Goal: Entertainment & Leisure: Consume media (video, audio)

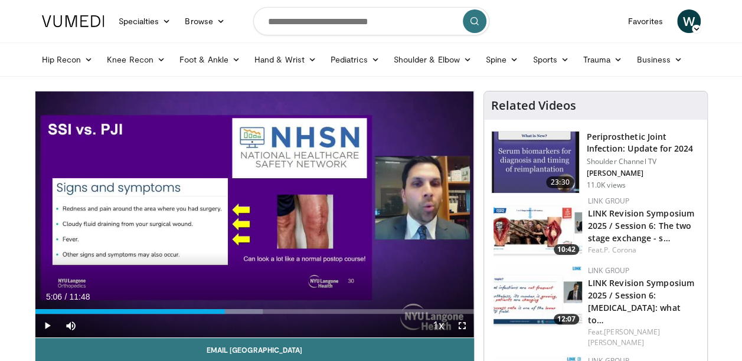
drag, startPoint x: 147, startPoint y: 313, endPoint x: 222, endPoint y: 329, distance: 76.6
click at [222, 329] on div "Current Time 5:06 / Duration 11:48 Play Skip Backward Skip Forward Mute Loaded …" at bounding box center [254, 326] width 438 height 24
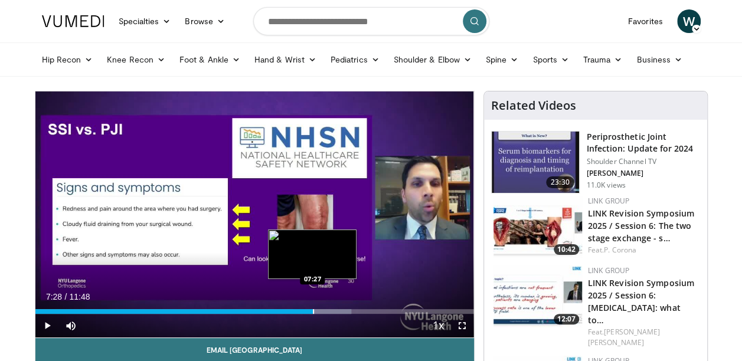
drag, startPoint x: 296, startPoint y: 313, endPoint x: 313, endPoint y: 313, distance: 16.5
click at [313, 313] on div "Progress Bar" at bounding box center [313, 311] width 1 height 5
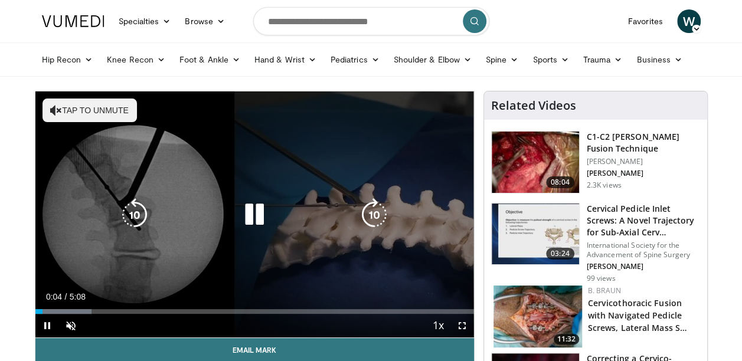
click at [57, 110] on icon "Video Player" at bounding box center [56, 110] width 12 height 12
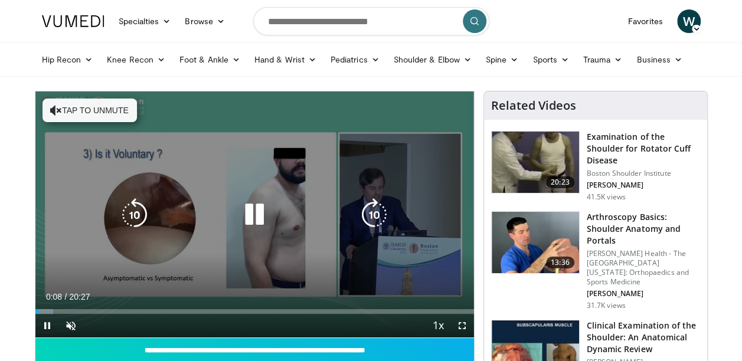
click at [58, 107] on icon "Video Player" at bounding box center [56, 110] width 12 height 12
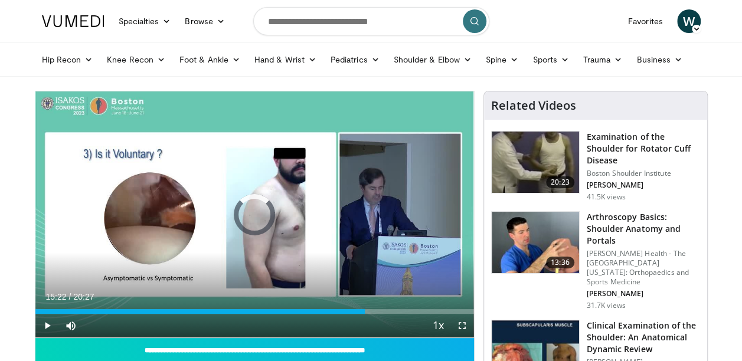
drag, startPoint x: 267, startPoint y: 312, endPoint x: 391, endPoint y: 316, distance: 124.6
click at [391, 316] on div "Current Time 15:22 / Duration 20:27 Play Skip Backward Skip Forward Mute Loaded…" at bounding box center [254, 326] width 438 height 24
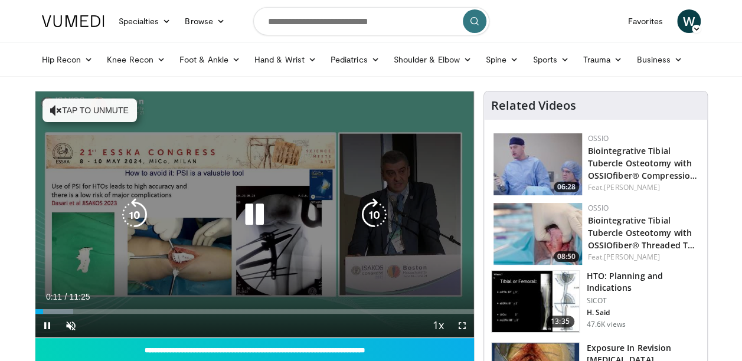
click at [58, 110] on icon "Video Player" at bounding box center [56, 110] width 12 height 12
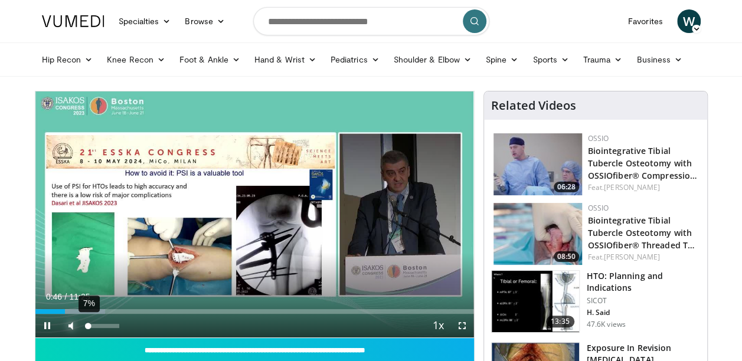
drag, startPoint x: 64, startPoint y: 314, endPoint x: 87, endPoint y: 315, distance: 23.6
click at [87, 315] on div "Mute 7%" at bounding box center [100, 326] width 83 height 24
click at [76, 314] on span "Video Player" at bounding box center [71, 326] width 24 height 24
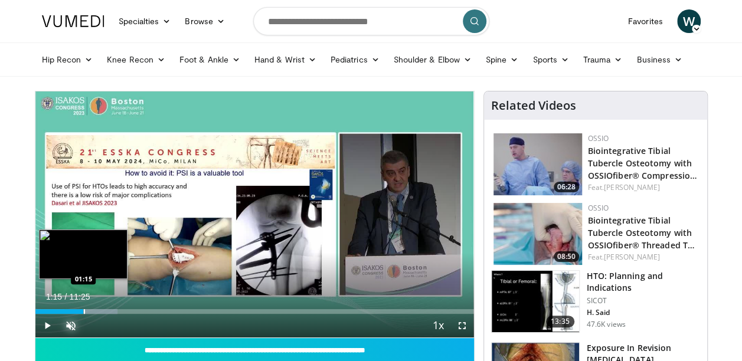
click at [84, 311] on div "Progress Bar" at bounding box center [84, 311] width 1 height 5
click at [83, 311] on video-js "**********" at bounding box center [254, 214] width 438 height 247
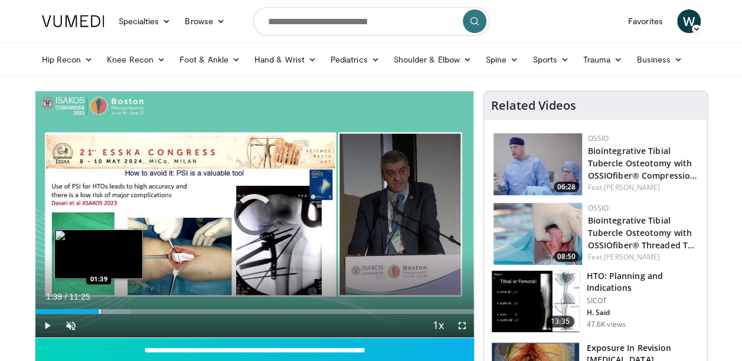
click at [99, 310] on div "Progress Bar" at bounding box center [99, 311] width 1 height 5
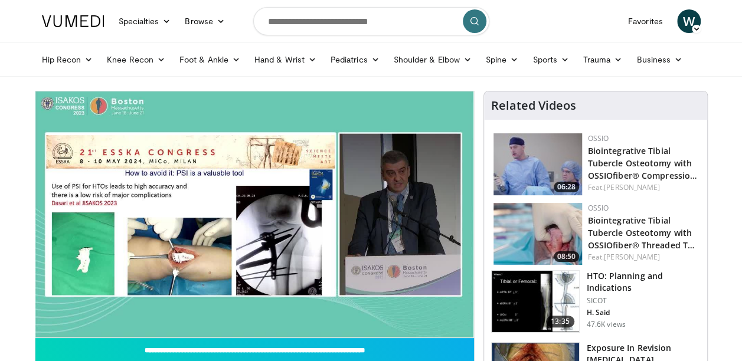
click at [98, 310] on video-js "**********" at bounding box center [254, 214] width 438 height 247
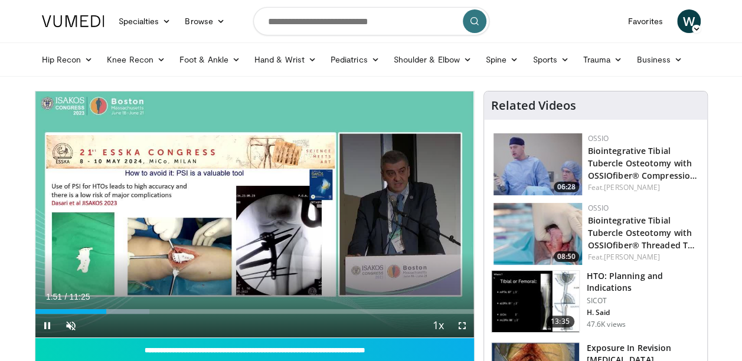
drag, startPoint x: 103, startPoint y: 314, endPoint x: 126, endPoint y: 315, distance: 23.6
click at [127, 315] on div "Current Time 1:51 / Duration 11:25 Pause Skip Backward Skip Forward Unmute 7% L…" at bounding box center [254, 326] width 438 height 24
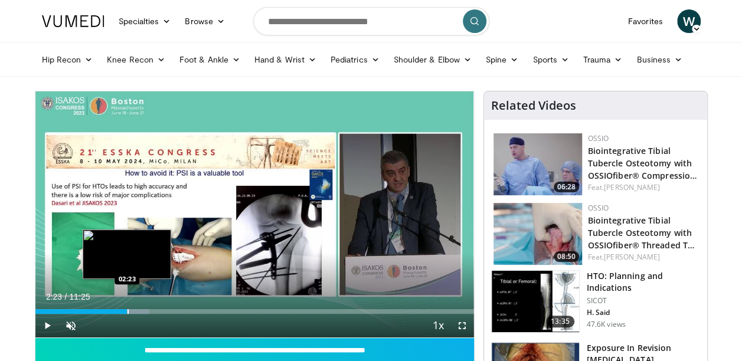
click at [127, 313] on div "Progress Bar" at bounding box center [127, 311] width 1 height 5
click at [141, 313] on div "Progress Bar" at bounding box center [141, 311] width 1 height 5
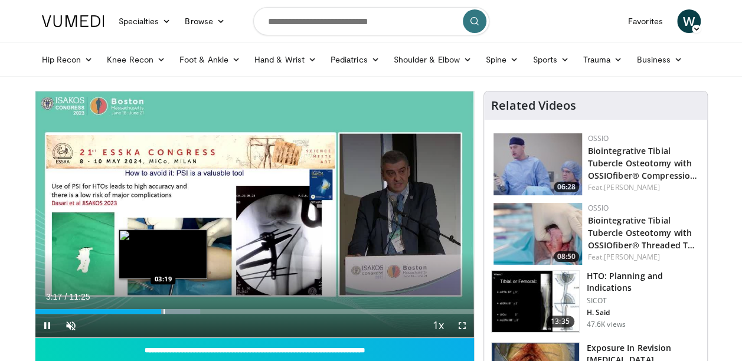
click at [163, 313] on div "Progress Bar" at bounding box center [163, 311] width 1 height 5
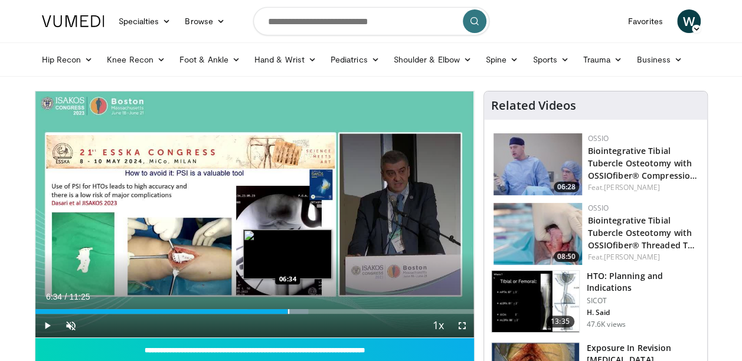
click at [288, 313] on div "Progress Bar" at bounding box center [288, 311] width 1 height 5
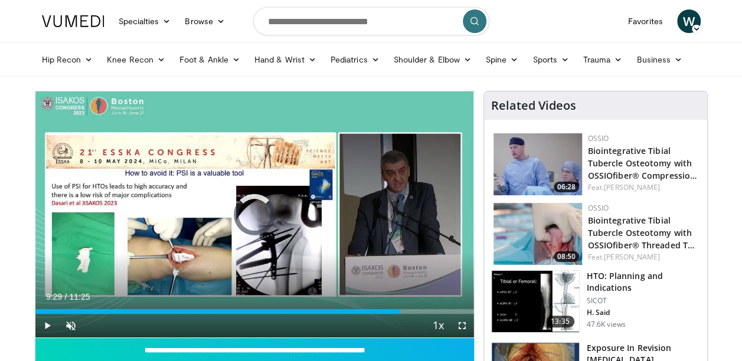
click at [401, 307] on div "Loaded : 0.00% 09:29 09:28" at bounding box center [254, 308] width 438 height 11
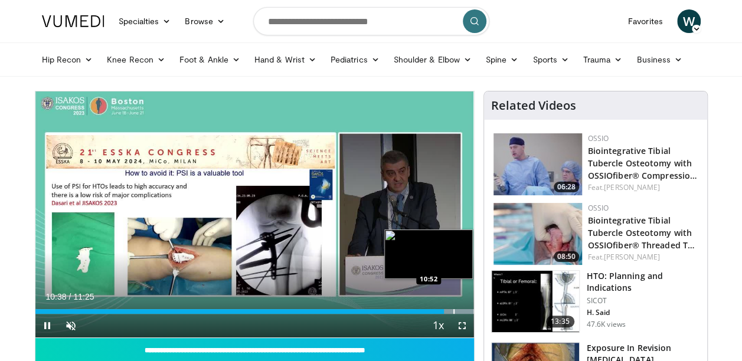
click at [453, 311] on div "Progress Bar" at bounding box center [453, 311] width 1 height 5
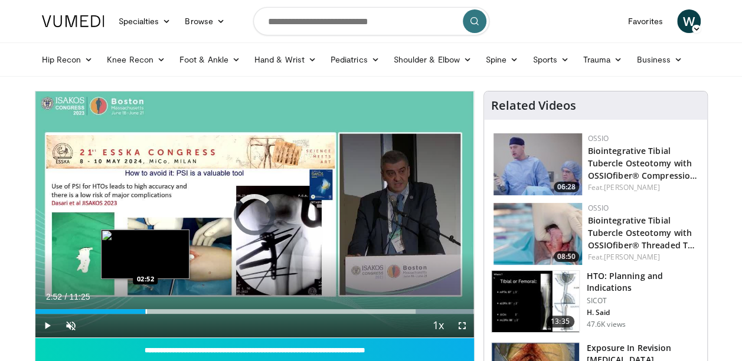
click at [146, 310] on div "Progress Bar" at bounding box center [146, 311] width 1 height 5
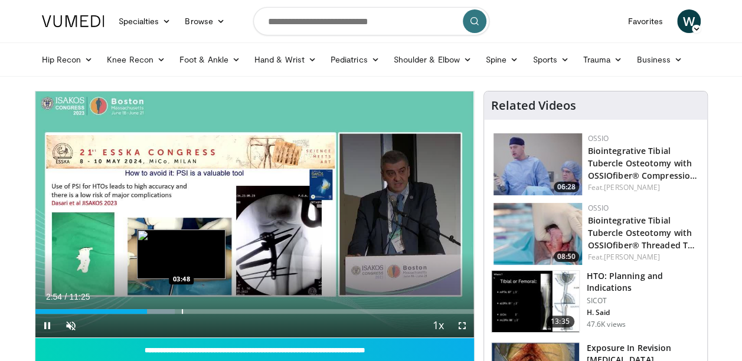
click at [182, 312] on div "Progress Bar" at bounding box center [182, 311] width 1 height 5
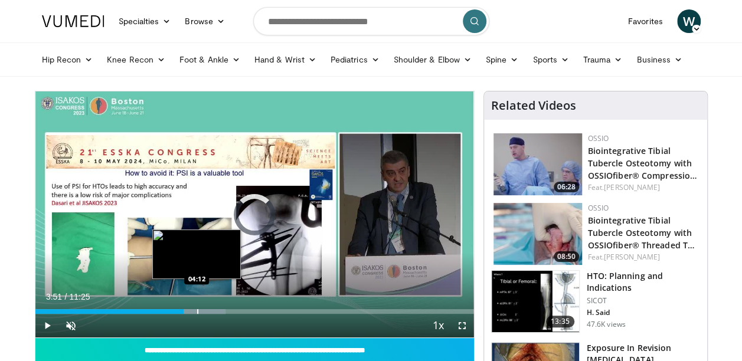
click at [197, 311] on div "Progress Bar" at bounding box center [197, 311] width 1 height 5
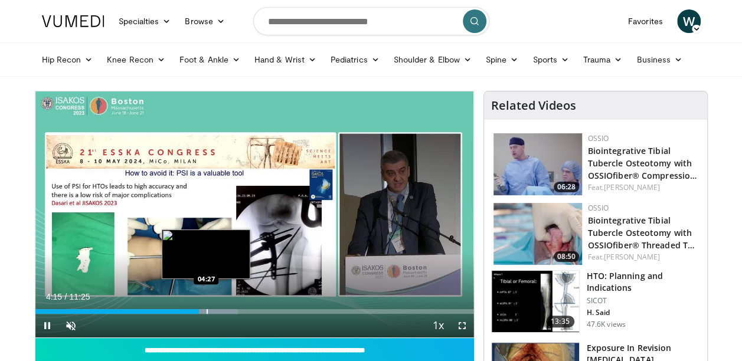
click at [206, 312] on div "Progress Bar" at bounding box center [206, 311] width 1 height 5
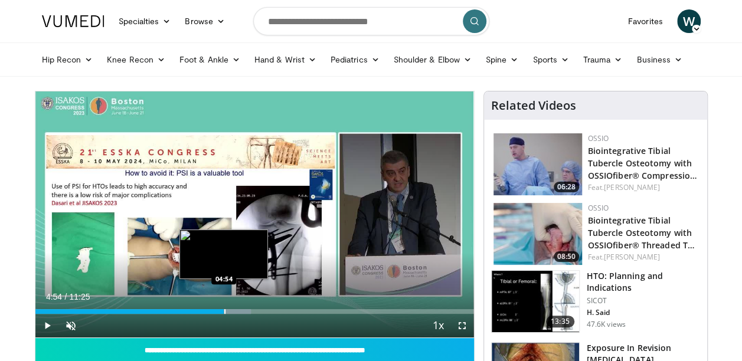
click at [224, 312] on div "Progress Bar" at bounding box center [224, 311] width 1 height 5
click at [234, 311] on div "Progress Bar" at bounding box center [234, 311] width 1 height 5
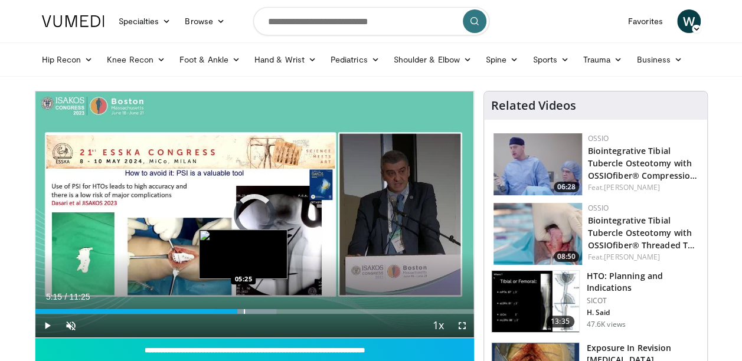
click at [244, 311] on div "Progress Bar" at bounding box center [244, 311] width 1 height 5
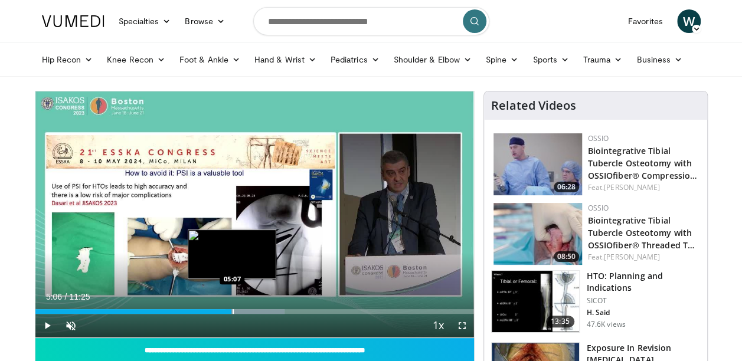
click at [231, 313] on div "Loaded : 56.88% 05:06 05:07" at bounding box center [254, 311] width 438 height 5
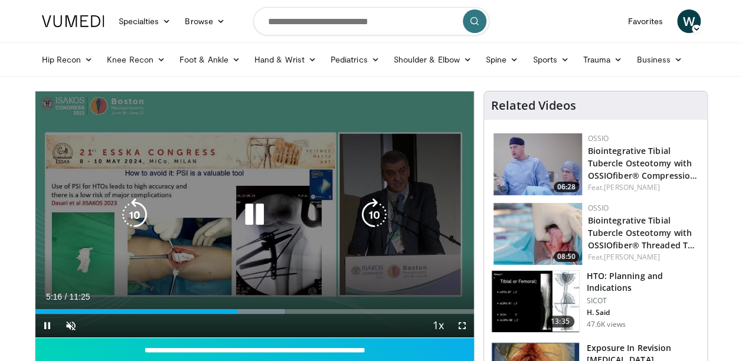
click at [195, 262] on div "10 seconds Tap to unmute" at bounding box center [254, 214] width 438 height 246
click at [258, 213] on icon "Video Player" at bounding box center [254, 214] width 33 height 33
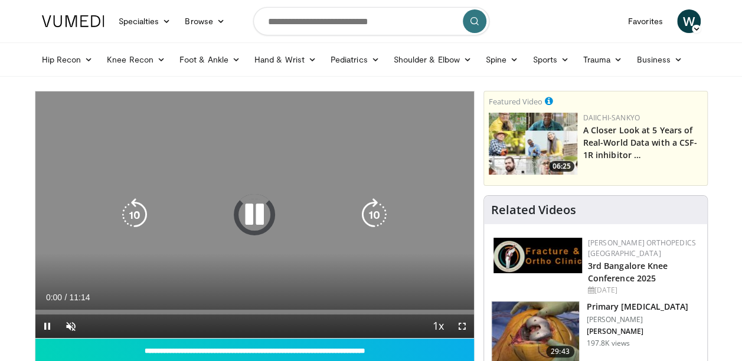
click at [257, 222] on icon "Video Player" at bounding box center [254, 214] width 33 height 33
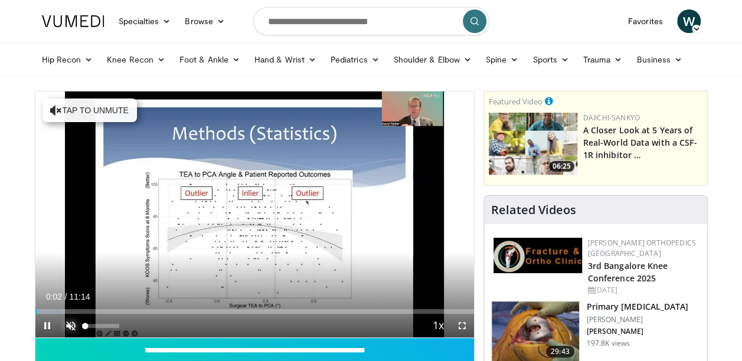
click at [72, 328] on span "Video Player" at bounding box center [71, 326] width 24 height 24
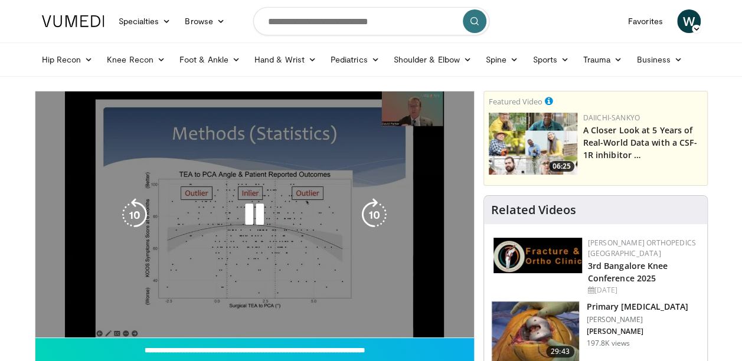
click at [390, 311] on video-js "**********" at bounding box center [254, 214] width 438 height 247
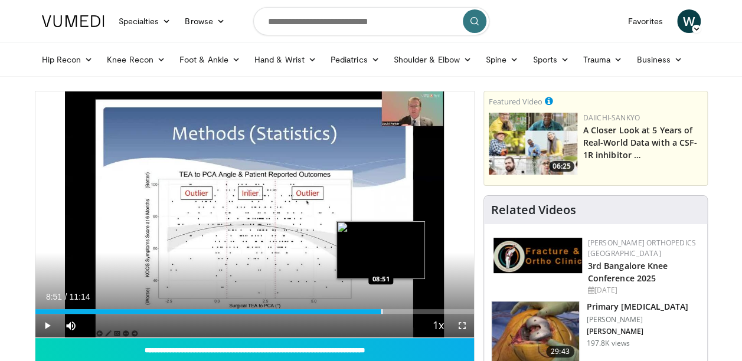
drag, startPoint x: 388, startPoint y: 311, endPoint x: 381, endPoint y: 311, distance: 7.1
click at [381, 311] on div "Loaded : 79.45% 08:51 08:51" at bounding box center [254, 311] width 438 height 5
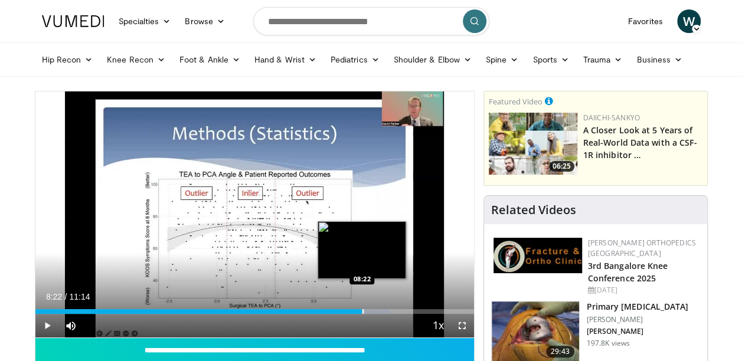
drag, startPoint x: 370, startPoint y: 311, endPoint x: 361, endPoint y: 310, distance: 9.5
click at [361, 310] on div "Loaded : 80.92% 08:23 08:22" at bounding box center [254, 311] width 438 height 5
click at [358, 310] on div "Loaded : 79.45% 08:16 08:16" at bounding box center [254, 311] width 438 height 5
click at [353, 309] on div "Loaded : 72.67% 08:22 08:09" at bounding box center [254, 311] width 438 height 5
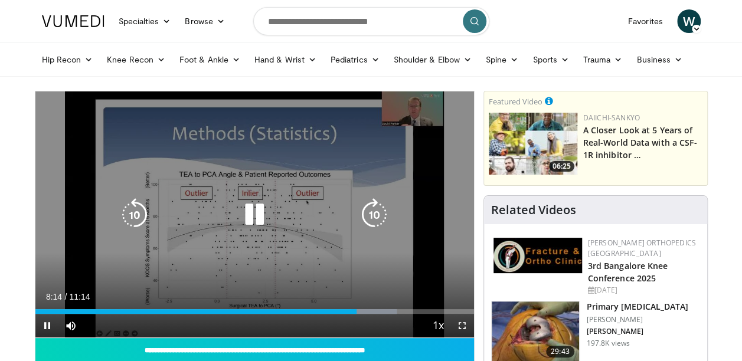
click at [358, 144] on div "10 seconds Tap to unmute" at bounding box center [254, 214] width 438 height 246
drag, startPoint x: 249, startPoint y: 214, endPoint x: 253, endPoint y: 219, distance: 6.9
click at [249, 215] on icon "Video Player" at bounding box center [254, 214] width 33 height 33
